Goal: Check status

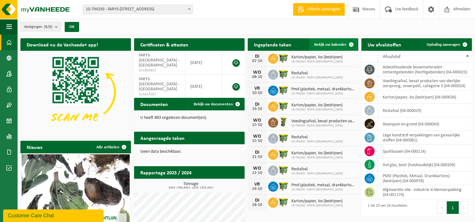
click at [328, 45] on span "Bekijk uw kalender" at bounding box center [330, 45] width 32 height 4
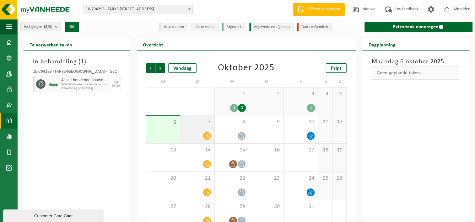
click at [203, 133] on div at bounding box center [197, 136] width 28 height 8
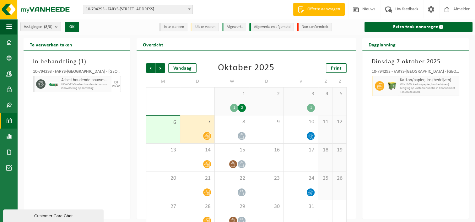
click at [89, 124] on div "In behandeling ( 1 ) 10-794293 - FARYS-ASSE - ASSE Asbesthoudende bouwmateriale…" at bounding box center [77, 135] width 107 height 168
